Goal: Find contact information: Find contact information

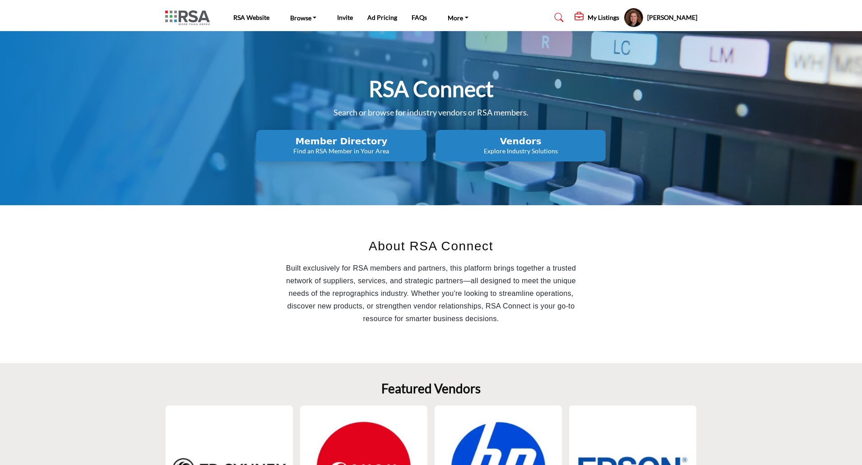
click at [534, 152] on p "Explore Industry Solutions" at bounding box center [520, 151] width 165 height 9
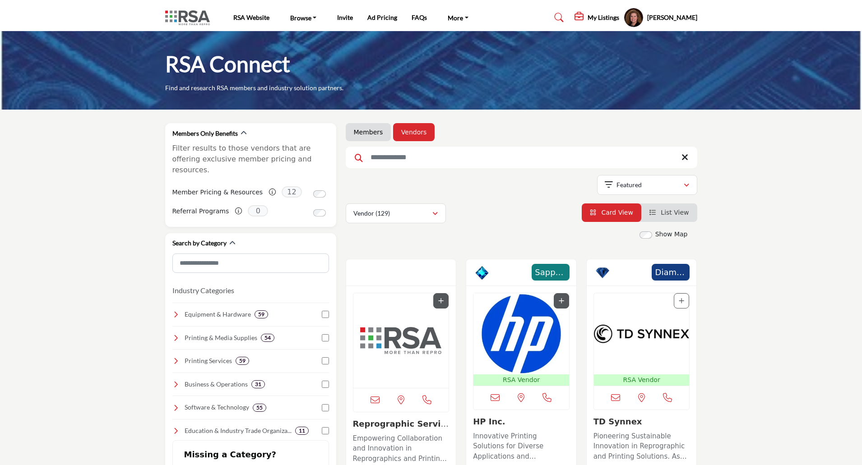
click at [388, 157] on input "Search Keyword" at bounding box center [522, 158] width 352 height 22
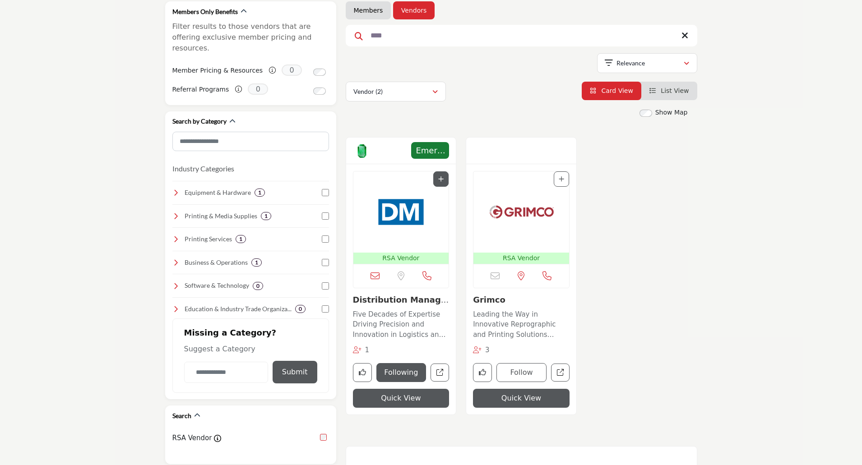
scroll to position [135, 0]
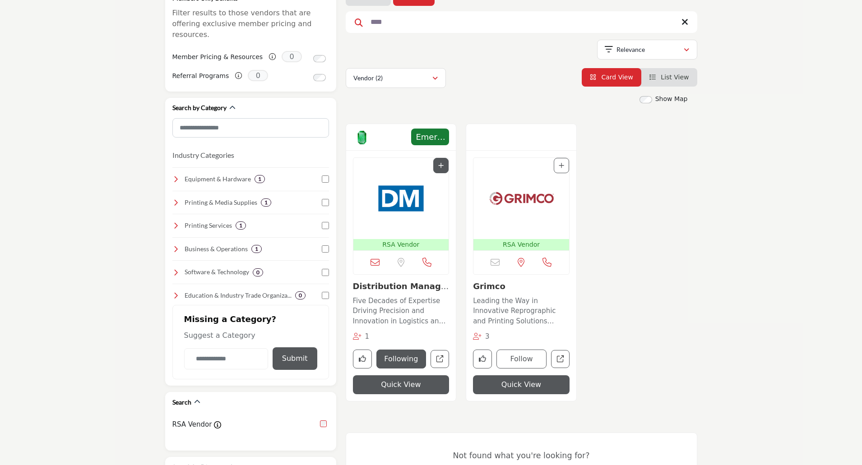
type input "****"
click at [402, 185] on img "Open Listing in new tab" at bounding box center [401, 198] width 96 height 81
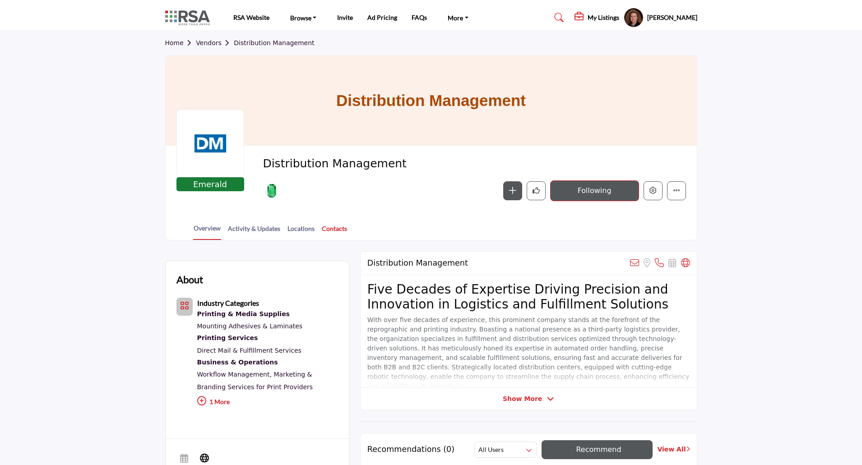
click at [334, 230] on link "Contacts" at bounding box center [334, 232] width 26 height 16
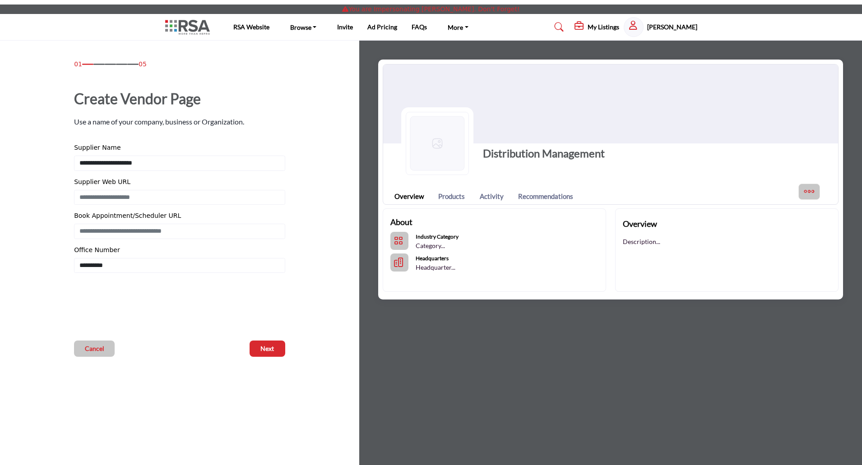
click at [671, 28] on h5 "[PERSON_NAME]" at bounding box center [672, 27] width 50 height 9
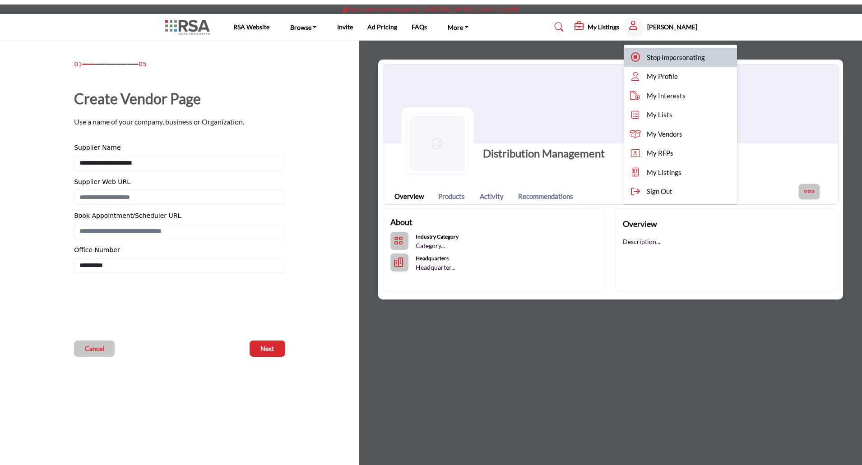
click at [681, 57] on span "Stop Impersonating" at bounding box center [676, 57] width 58 height 10
click at [0, 0] on div at bounding box center [0, 0] width 0 height 0
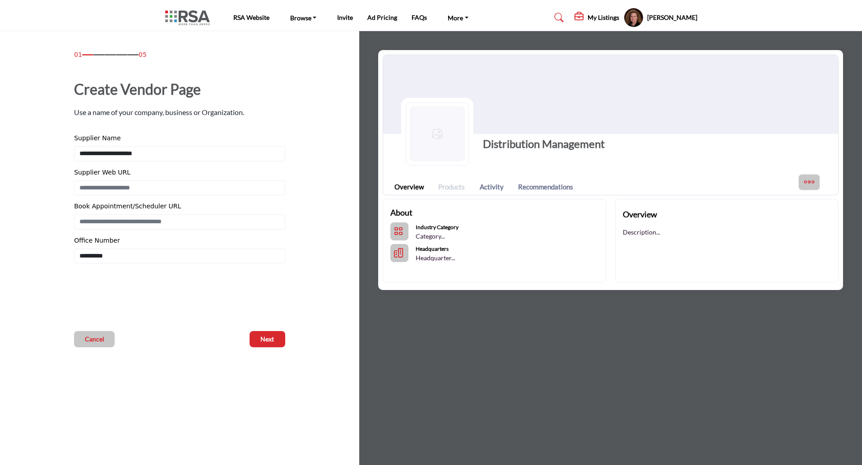
click at [441, 186] on link "Products" at bounding box center [451, 187] width 27 height 10
click at [810, 184] on icon "More Options" at bounding box center [809, 182] width 12 height 12
